Goal: Use online tool/utility: Utilize a website feature to perform a specific function

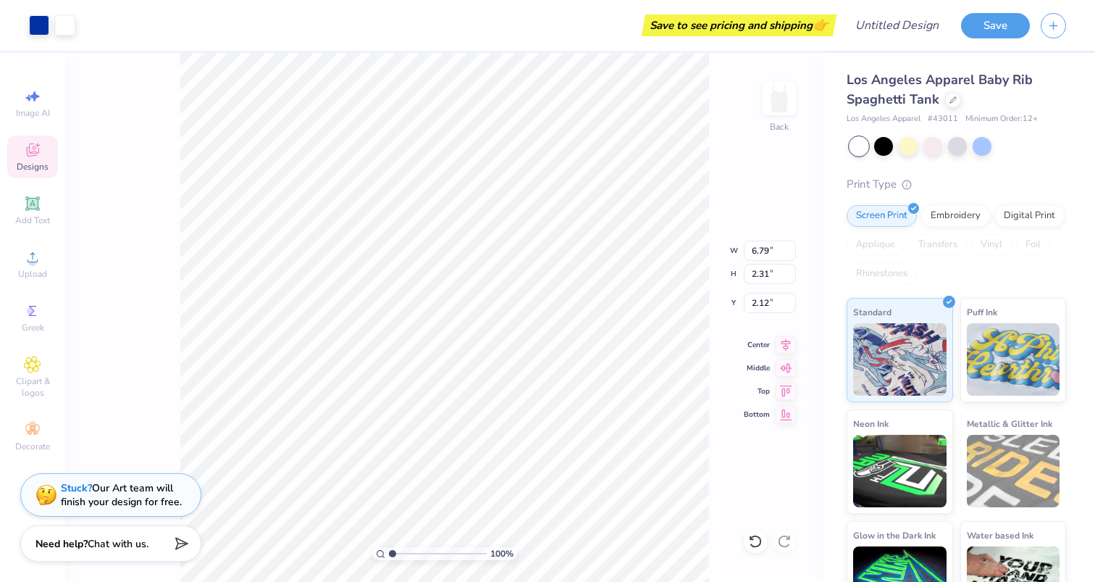
type input "2.00"
click at [172, 298] on div "100 % Back" at bounding box center [444, 317] width 759 height 529
click at [162, 288] on div "100 % Back" at bounding box center [444, 317] width 759 height 529
click at [34, 159] on div "Designs" at bounding box center [32, 156] width 51 height 43
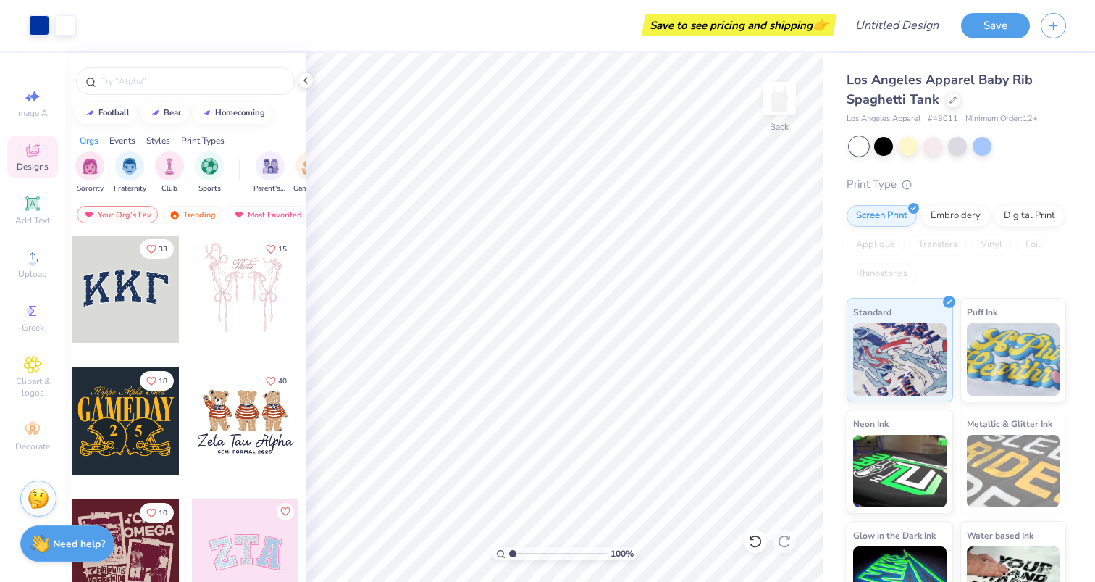
click at [251, 396] on div at bounding box center [245, 420] width 107 height 107
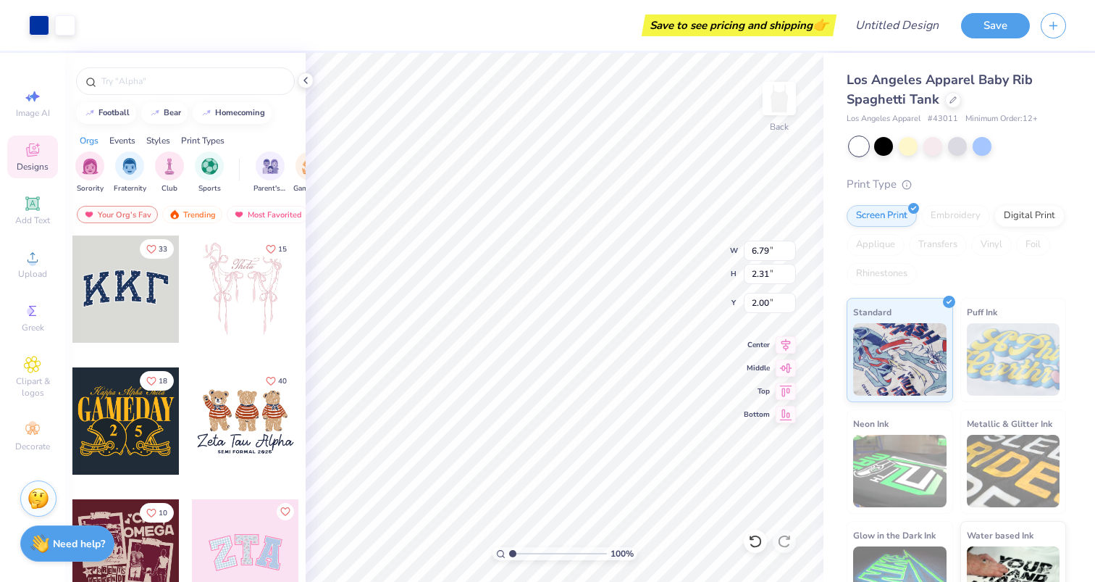
type input "6.79"
type input "2.31"
type input "2.00"
type input "1.07"
type input "1.59"
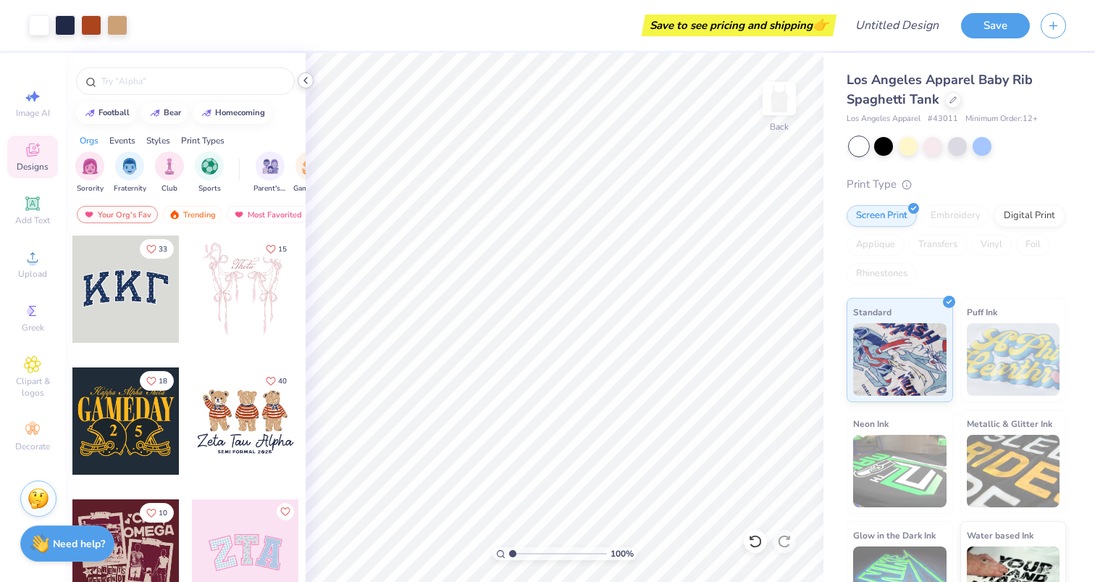
click at [304, 77] on icon at bounding box center [306, 81] width 12 height 12
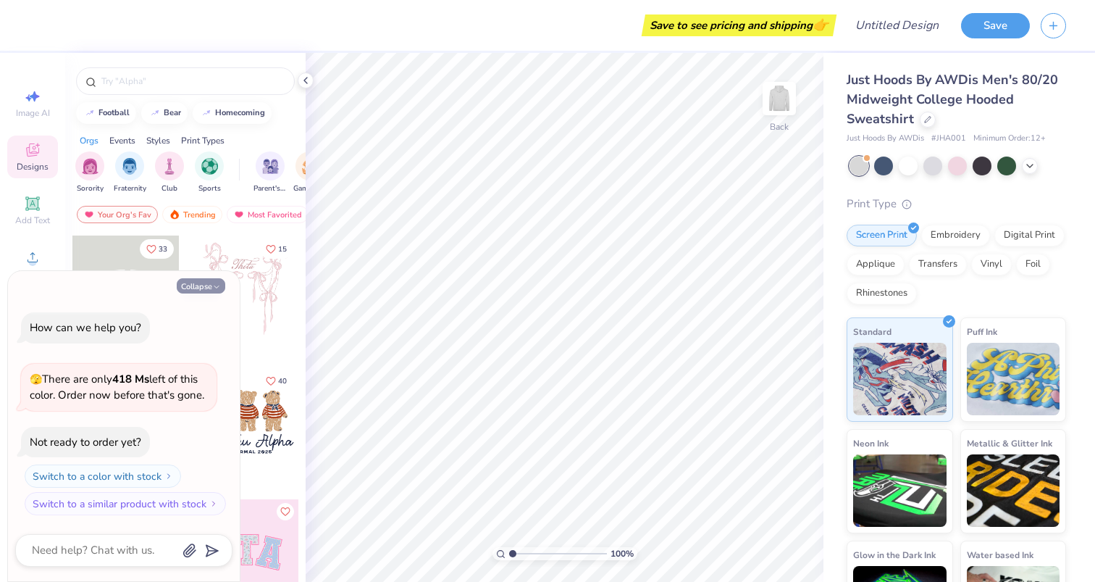
click at [202, 283] on button "Collapse" at bounding box center [201, 285] width 49 height 15
type textarea "x"
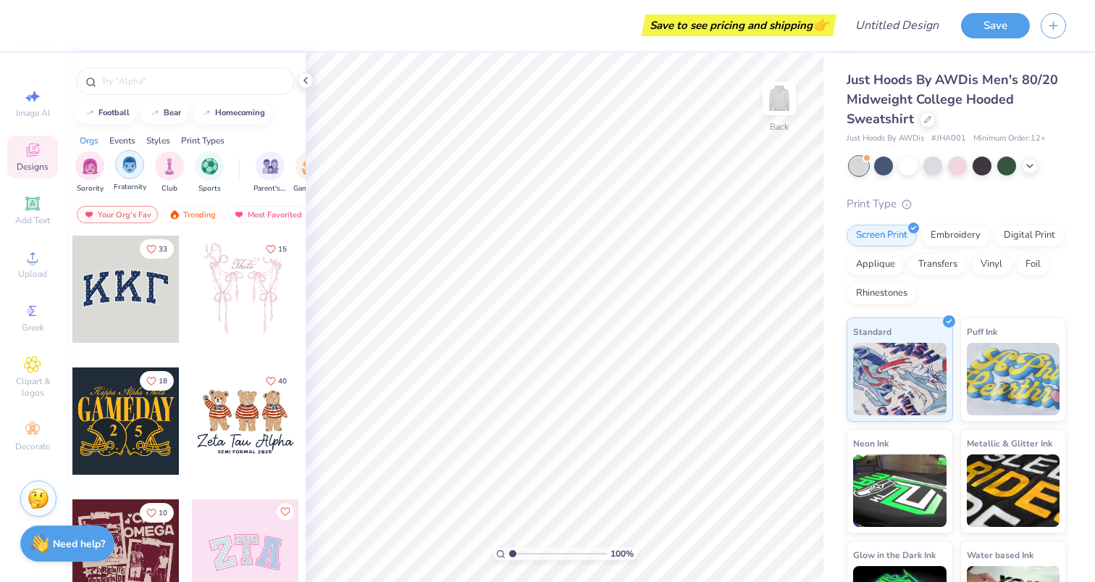
click at [132, 164] on img "filter for Fraternity" at bounding box center [130, 164] width 16 height 17
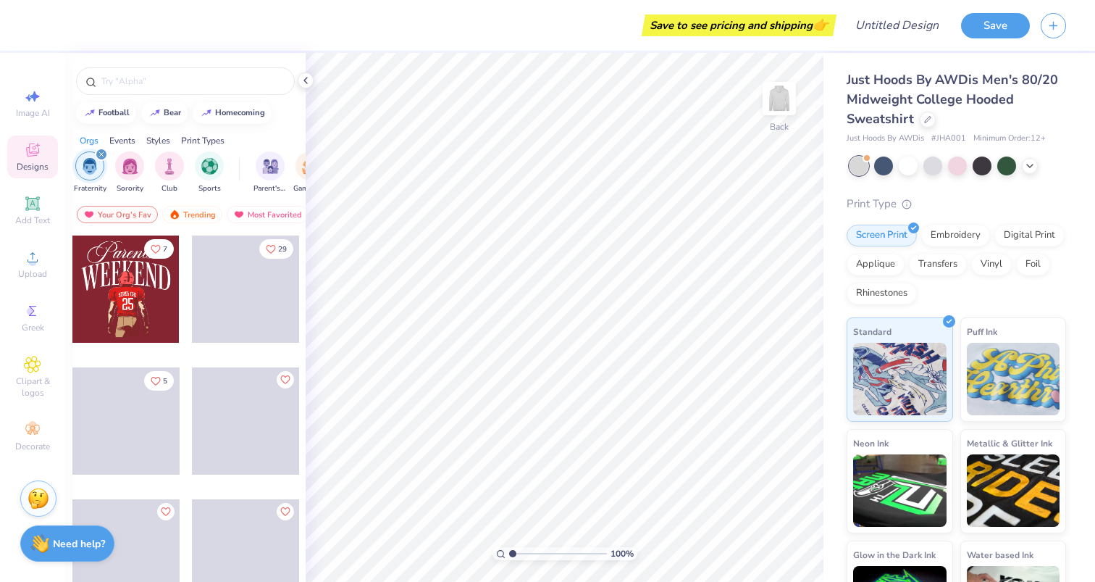
click at [93, 167] on img "filter for Fraternity" at bounding box center [90, 166] width 16 height 17
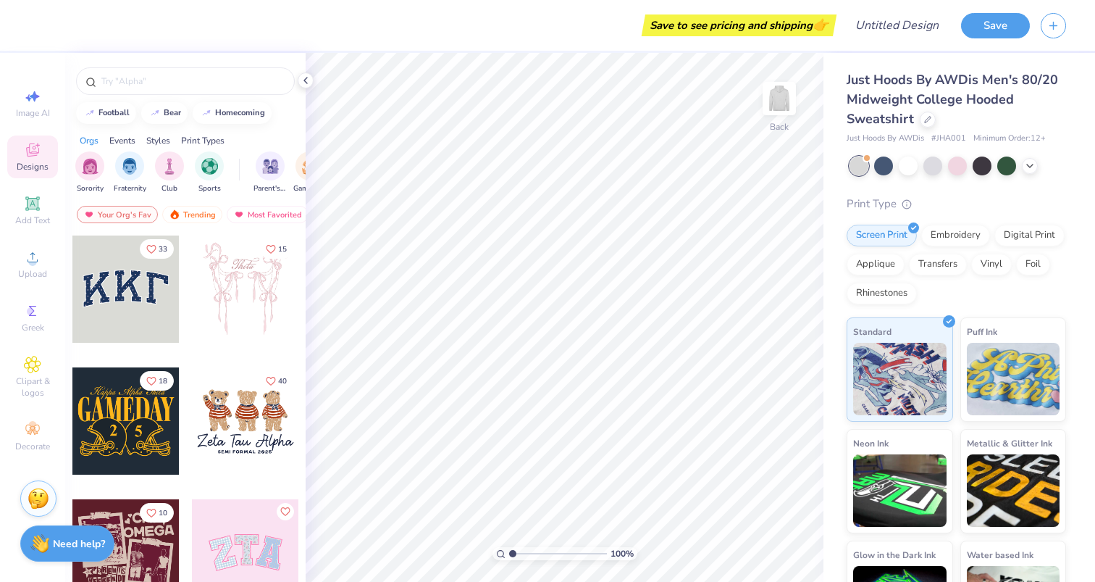
click at [116, 277] on div at bounding box center [125, 288] width 107 height 107
click at [134, 165] on img "filter for Fraternity" at bounding box center [130, 164] width 16 height 17
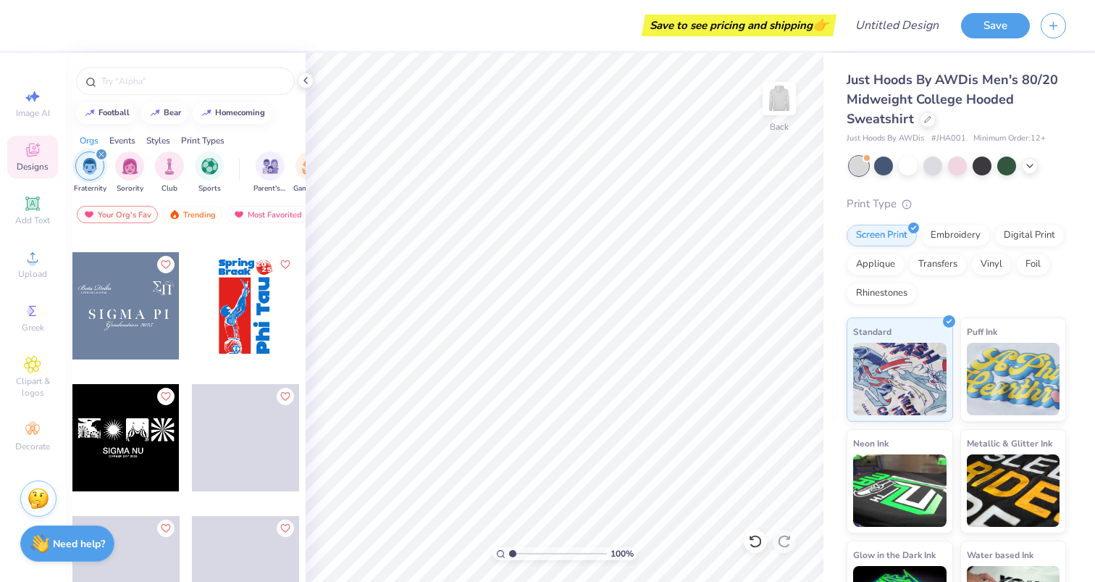
scroll to position [7498, 0]
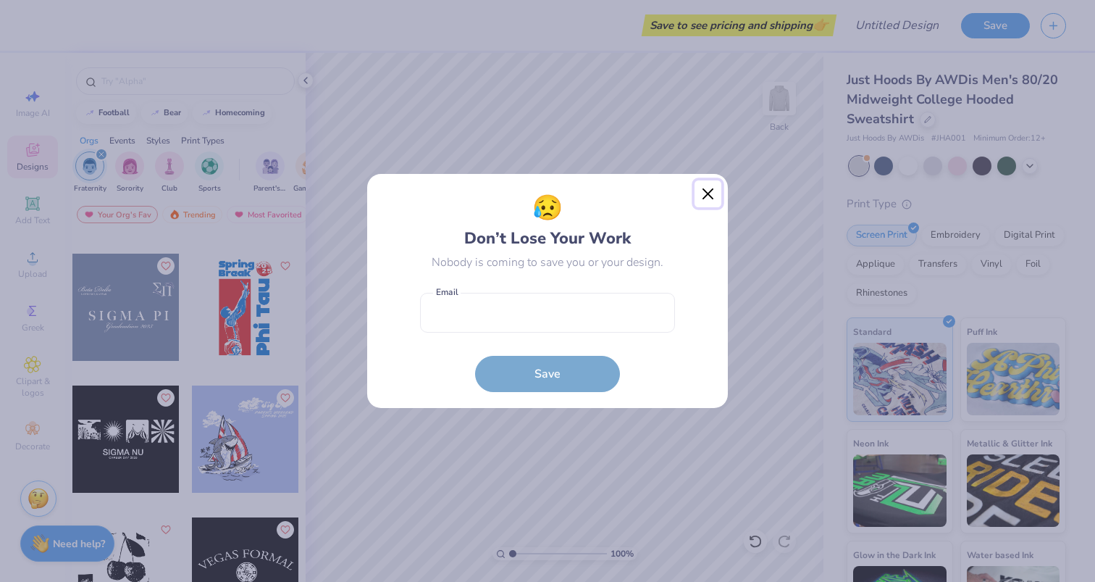
click at [711, 196] on button "Close" at bounding box center [709, 194] width 28 height 28
